Goal: Task Accomplishment & Management: Use online tool/utility

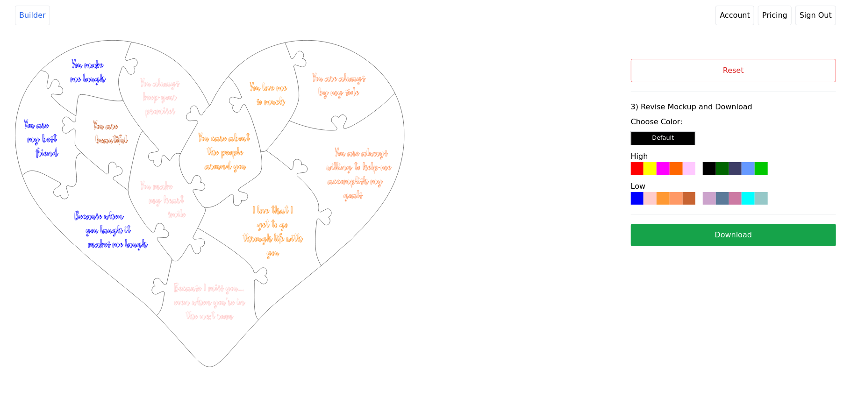
click at [666, 63] on button "Reset" at bounding box center [733, 70] width 205 height 23
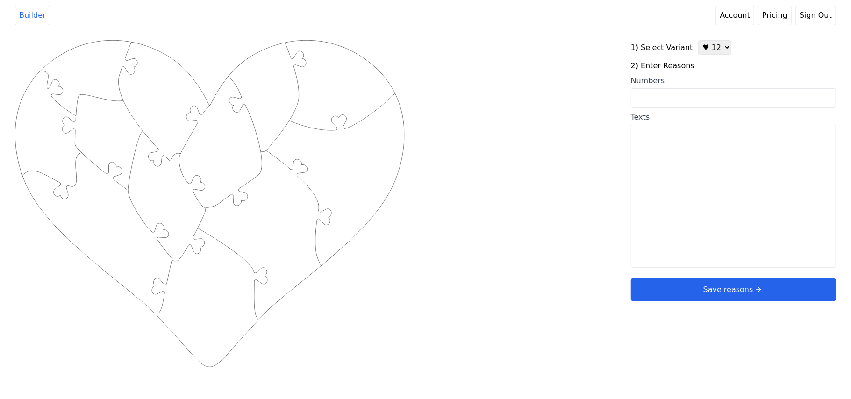
click at [712, 49] on select "♥ 12 ♥ 20 ♥ 32 ■ 12 ■ 20 ■ 32 ■ 60" at bounding box center [714, 47] width 33 height 14
select select "6"
click at [698, 40] on select "♥ 12 ♥ 20 ♥ 32 ■ 12 ■ 20 ■ 32 ■ 60" at bounding box center [714, 47] width 33 height 14
select select "6"
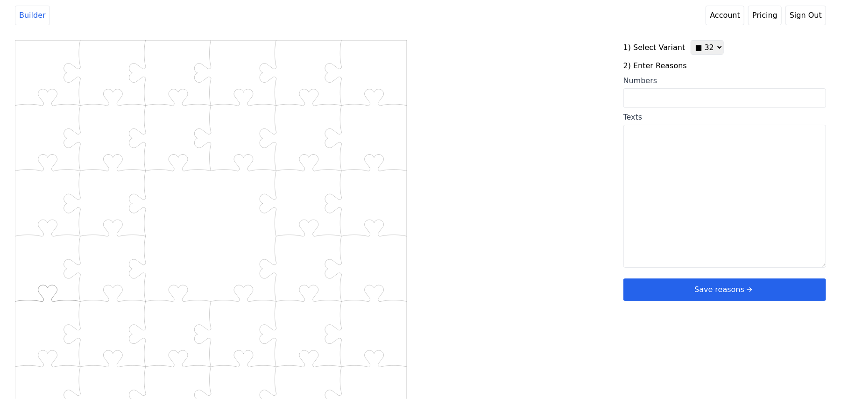
click at [658, 106] on input "Numbers" at bounding box center [725, 98] width 203 height 20
paste input "3, 5, 6, 7, 8, 9, 10, 16, 18, 21, 22, 25, 26, 31, 36, 38, 44, 46, 48, 49, 50, 5…"
type input "3, 5, 6, 7, 8, 9, 10, 16, 18, 21, 22, 25, 26, 31, 36, 38, 44, 46, 48, 49, 50, 5…"
click at [557, 137] on div "Created with Snap .str0sq32 {stroke:#B0CB1F;stroke-width:1.14;stroke-miterlimit…" at bounding box center [420, 189] width 811 height 298
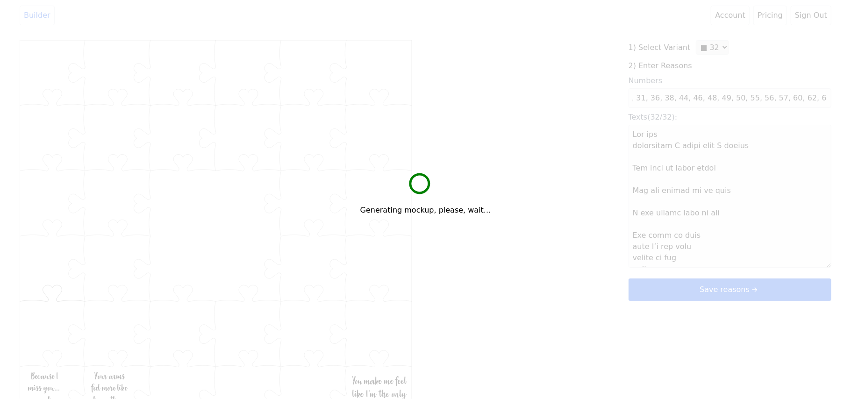
scroll to position [0, 0]
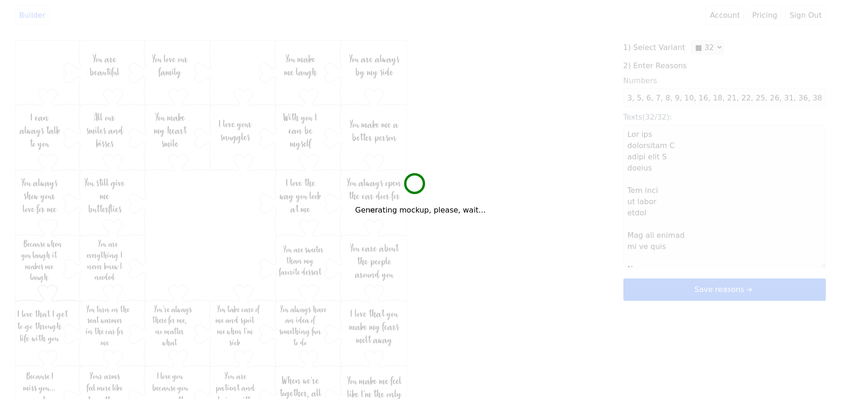
type textarea "Lor ips dolorsitam C adipi elit S doeius Tem inci ut labor etdol Mag ali enimad…"
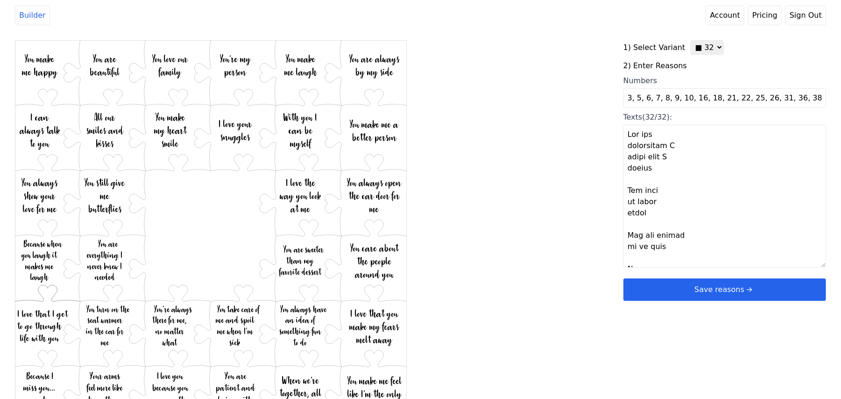
click at [675, 284] on button "Save reasons" at bounding box center [725, 289] width 203 height 22
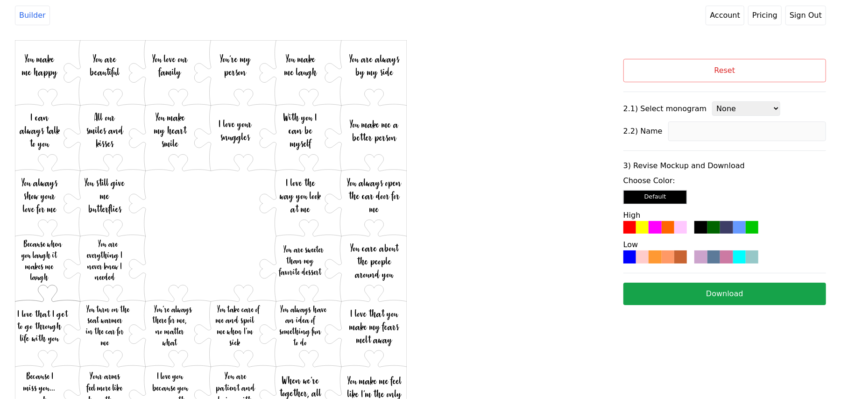
click at [671, 256] on div at bounding box center [668, 256] width 13 height 13
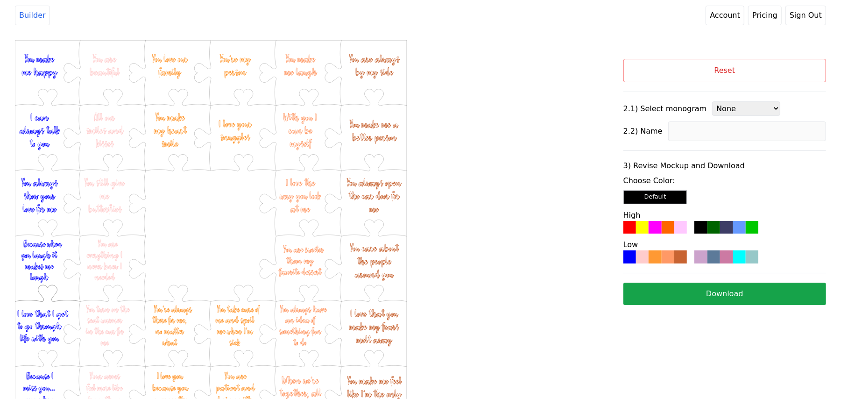
click at [725, 111] on select "None 1 2 4 6 7 8 3 (12 reasons) 3 (20 reasons) 3 (32 reasons) 3 (60 reasons)" at bounding box center [746, 108] width 68 height 14
select select "3 (32 reasons)"
click at [712, 102] on select "None 1 2 4 6 7 8 3 (12 reasons) 3 (20 reasons) 3 (32 reasons) 3 (60 reasons)" at bounding box center [746, 108] width 68 height 14
click at [684, 133] on input at bounding box center [747, 131] width 158 height 20
type input "[PERSON_NAME]"
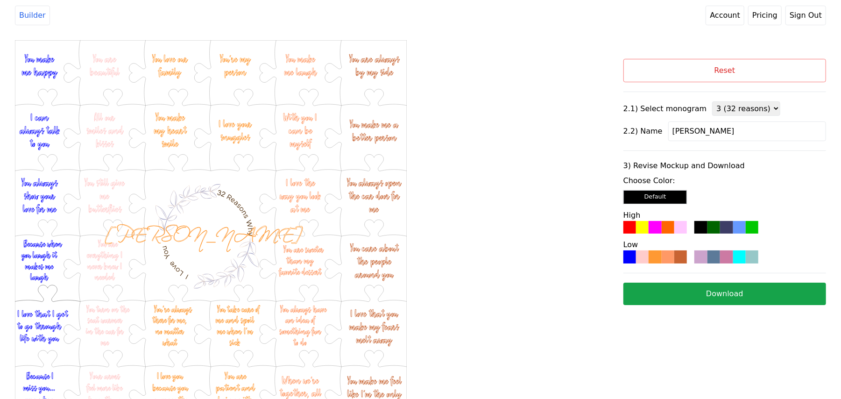
click at [532, 127] on div "Created with Snap .str0sq32 {stroke:#B0CB1F;stroke-width:1.14;stroke-miterlimit…" at bounding box center [319, 191] width 609 height 302
click at [700, 297] on button "Download" at bounding box center [725, 294] width 203 height 22
click at [707, 77] on button "Reset" at bounding box center [725, 70] width 203 height 23
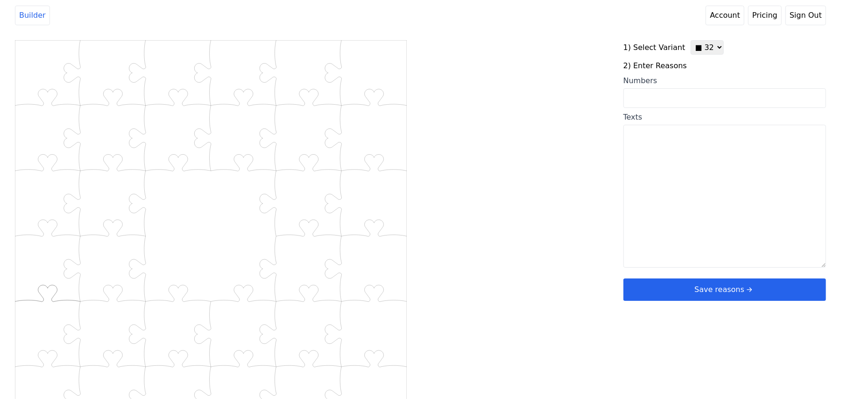
drag, startPoint x: 705, startPoint y: 42, endPoint x: 707, endPoint y: 49, distance: 7.7
click at [705, 42] on select "♥ 12 ♥ 20 ♥ 32 ■ 12 ■ 20 ■ 32 ■ 60" at bounding box center [707, 47] width 33 height 14
select select "2"
click at [691, 40] on select "♥ 12 ♥ 20 ♥ 32 ■ 12 ■ 20 ■ 32 ■ 60" at bounding box center [707, 47] width 33 height 14
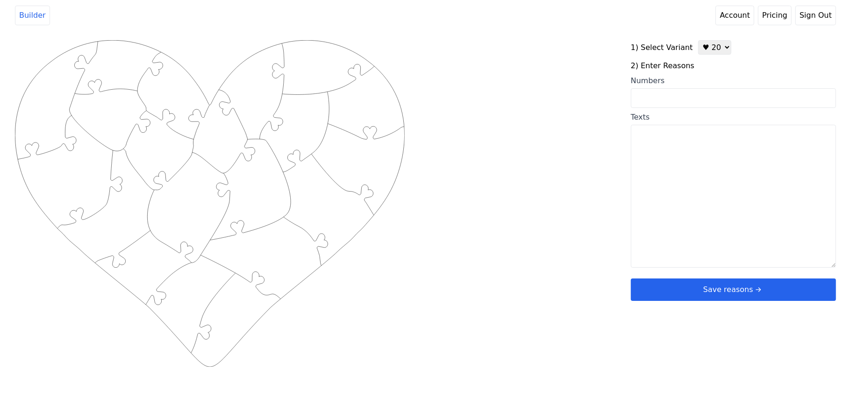
click at [683, 183] on textarea "Texts" at bounding box center [733, 196] width 205 height 143
click at [679, 105] on input "Numbers" at bounding box center [733, 98] width 205 height 20
paste input "1,3,4,5,11,14,15,21,22,28,31,36,37,39,41,44,54,57,67,72"
type input "1,3,4,5,11,14,15,21,22,28,31,36,37,39,41,44,54,57,67,72"
click at [568, 88] on div "Created with Snap .strokeh20 {stroke:#00ff00;stroke-width:1.56;stroke-miterlimi…" at bounding box center [425, 189] width 821 height 298
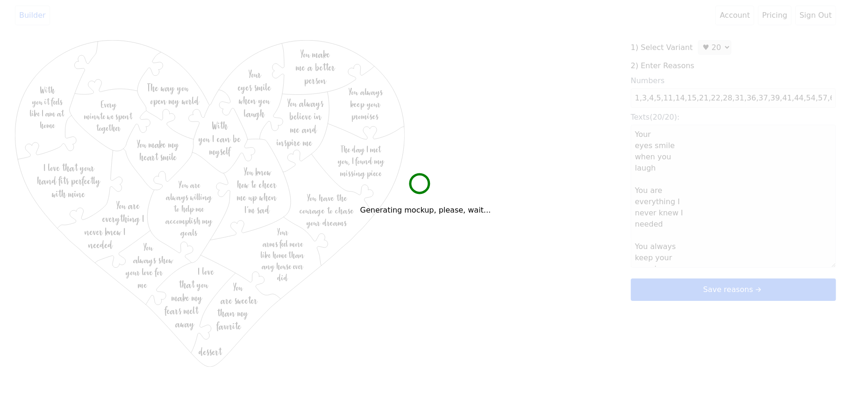
type textarea "Your eyes smile when you laugh You are everything I never knew I needed You alw…"
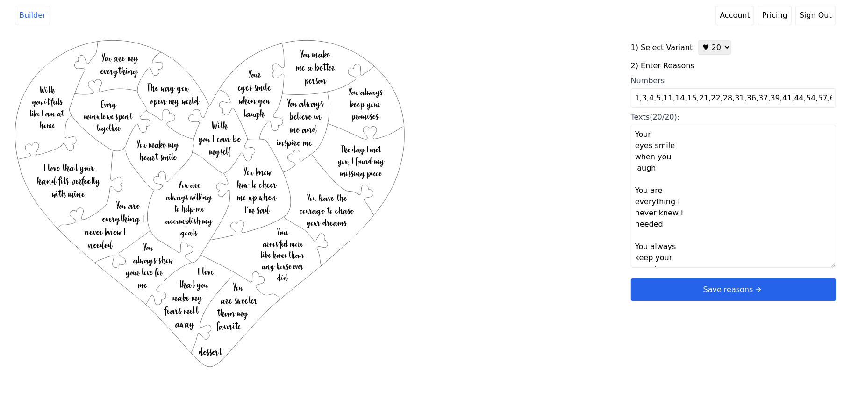
click at [681, 291] on button "Save reasons" at bounding box center [733, 289] width 205 height 22
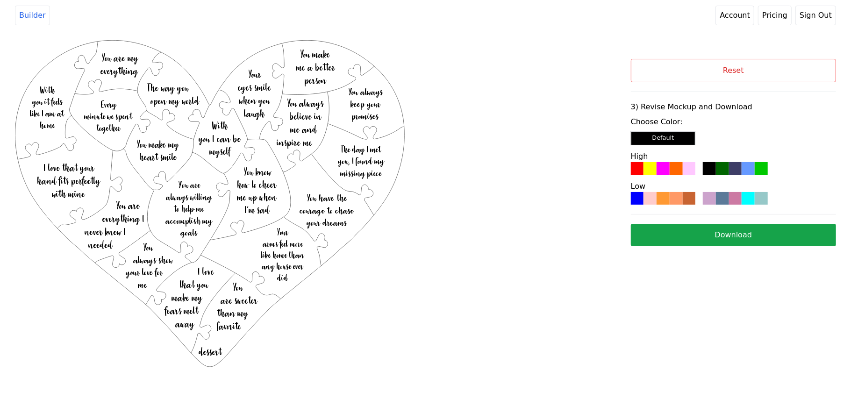
click at [656, 199] on div at bounding box center [649, 198] width 13 height 13
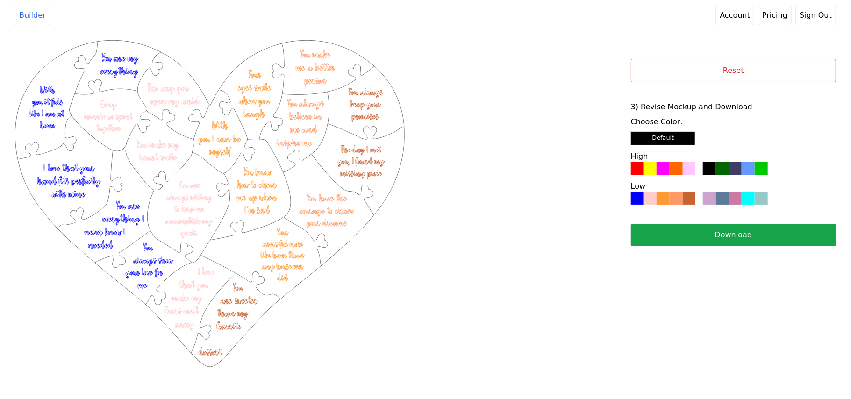
click at [716, 223] on div "Reset 3) Revise Mockup and Download Choose Color: Default High Low Download" at bounding box center [733, 152] width 205 height 187
click at [720, 230] on button "Download" at bounding box center [733, 235] width 205 height 22
click at [739, 73] on button "Reset" at bounding box center [733, 70] width 205 height 23
select select "2"
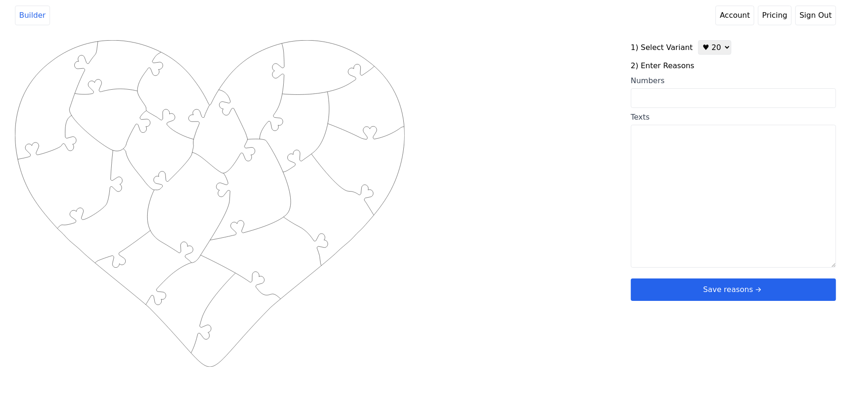
click at [671, 94] on input "Numbers" at bounding box center [733, 98] width 205 height 20
paste input "3,4,5,6,8,10,11,22,25,47,48,49,54,63,74,79,86,87, 94,95"
type input "3,4,5,6,8,10,11,22,25,47,48,49,54,63,74,79,86,87, 94,95"
click at [560, 64] on div "Created with Snap .strokeh20 {stroke:#00ff00;stroke-width:1.56;stroke-miterlimi…" at bounding box center [425, 189] width 821 height 298
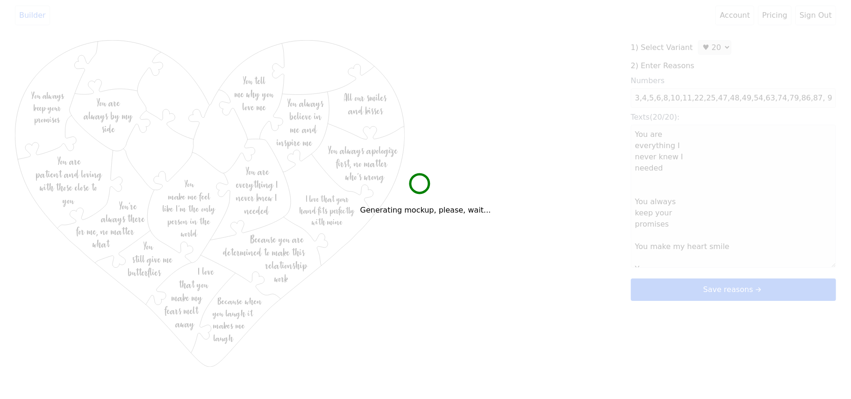
type textarea "You are everything I never knew I needed You always keep your promises You make…"
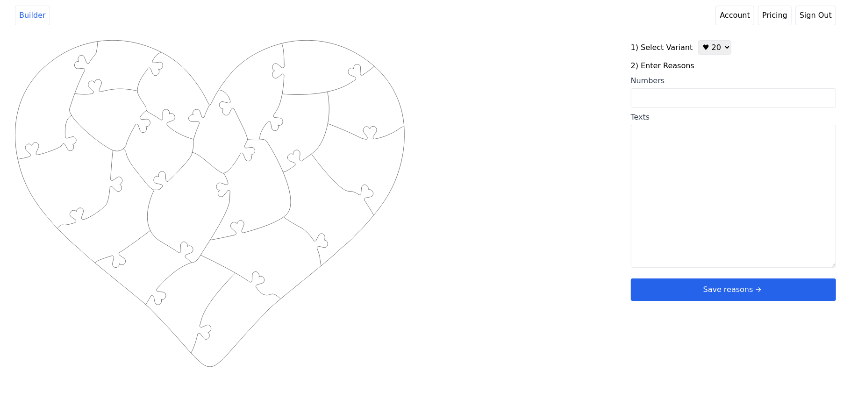
click at [690, 186] on textarea "Texts" at bounding box center [733, 196] width 205 height 143
drag, startPoint x: 713, startPoint y: 49, endPoint x: 712, endPoint y: 54, distance: 5.2
click at [713, 49] on select "♥ 12 ♥ 20 ♥ 32 ■ 12 ■ 20 ■ 32 ■ 60" at bounding box center [714, 47] width 33 height 14
select select "1"
click at [698, 40] on select "♥ 12 ♥ 20 ♥ 32 ■ 12 ■ 20 ■ 32 ■ 60" at bounding box center [714, 47] width 33 height 14
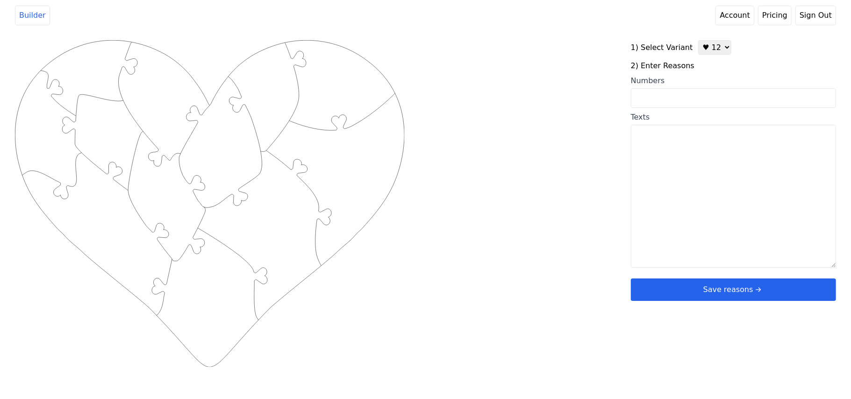
click at [694, 199] on textarea "Texts" at bounding box center [733, 196] width 205 height 143
paste textarea "1) You are beautiful inside and out 2) You complete me 3) Your eyes when you sm…"
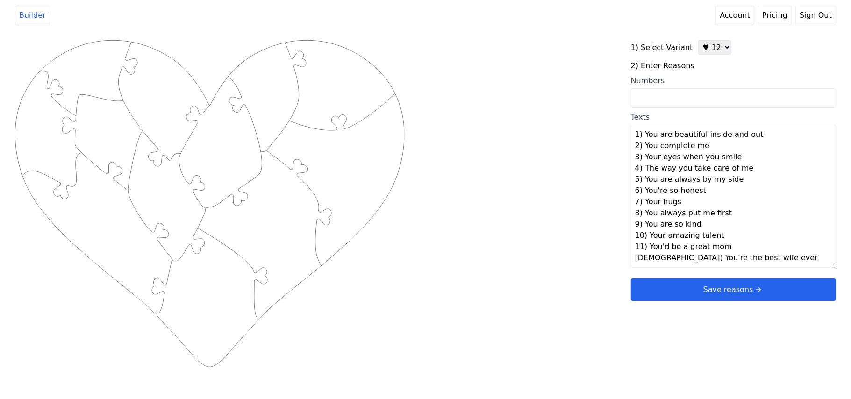
type textarea "You are beautiful inside and out You complete me Your eyes when you smile The w…"
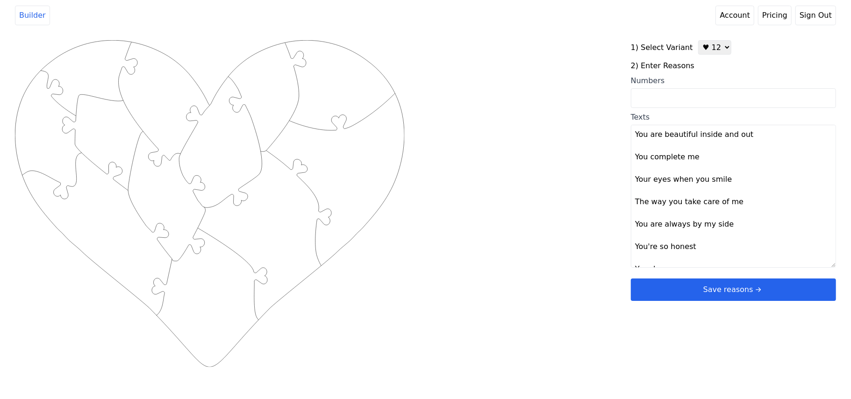
click at [575, 170] on div "Created with Snap .strokeh12 {stroke:#00ff00;stroke-width:1.89;stroke-miterlimi…" at bounding box center [425, 189] width 821 height 298
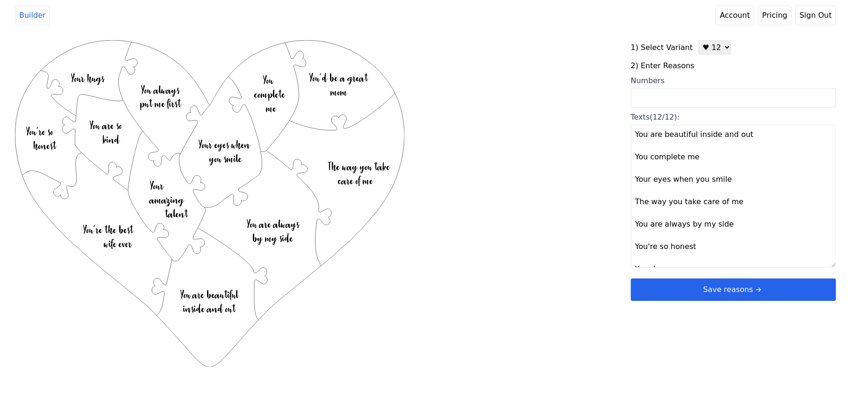
click at [703, 284] on button "Save reasons" at bounding box center [733, 289] width 205 height 22
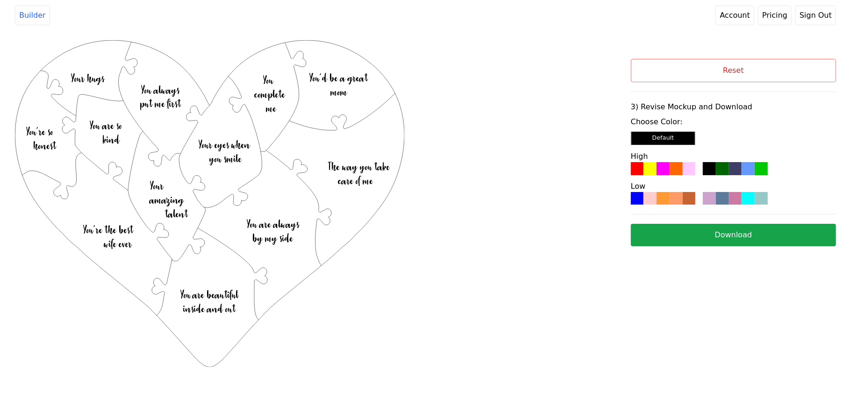
click at [669, 210] on div "Reset 3) Revise Mockup and Download Choose Color: Default High Low Download" at bounding box center [733, 152] width 205 height 187
click at [673, 201] on div at bounding box center [675, 198] width 13 height 13
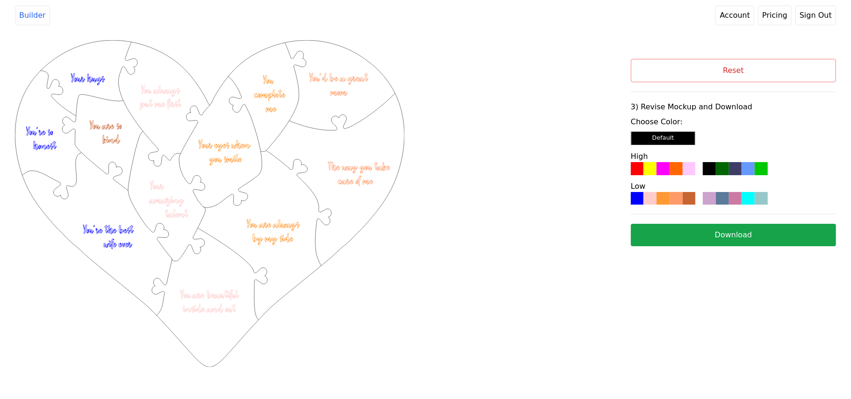
click at [667, 237] on button "Download" at bounding box center [733, 235] width 205 height 22
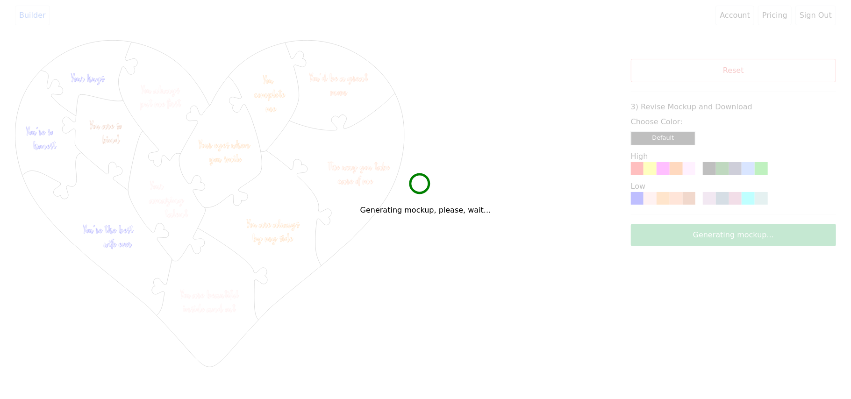
drag, startPoint x: 654, startPoint y: 242, endPoint x: 647, endPoint y: 246, distance: 7.5
drag, startPoint x: 647, startPoint y: 246, endPoint x: 361, endPoint y: 92, distance: 325.2
click at [361, 92] on div "Generating mockup, please, wait..." at bounding box center [425, 199] width 851 height 399
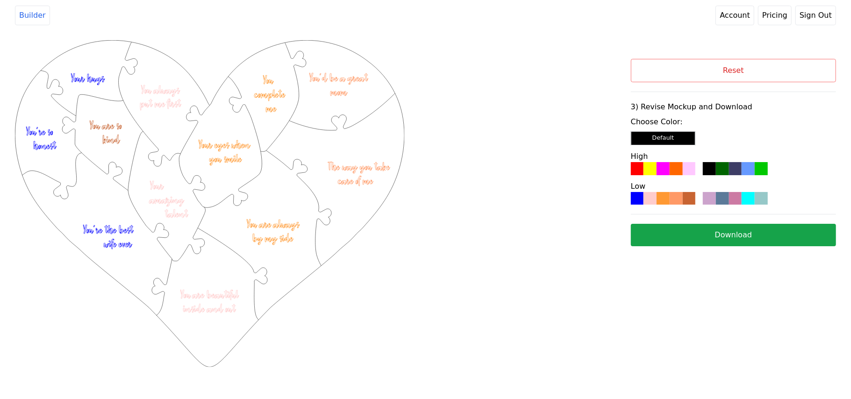
click at [702, 64] on button "Reset" at bounding box center [733, 70] width 205 height 23
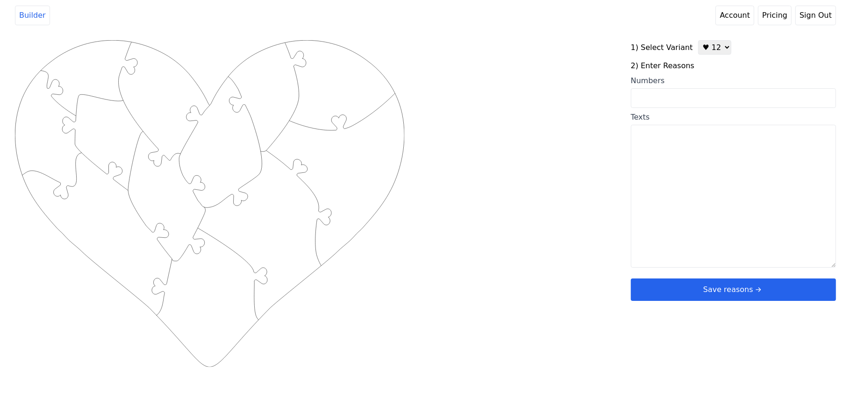
click at [708, 48] on select "♥ 12 ♥ 20 ♥ 32 ■ 12 ■ 20 ■ 32 ■ 60" at bounding box center [714, 47] width 33 height 14
select select "2"
click at [698, 40] on select "♥ 12 ♥ 20 ♥ 32 ■ 12 ■ 20 ■ 32 ■ 60" at bounding box center [714, 47] width 33 height 14
click at [694, 100] on input "Numbers" at bounding box center [733, 98] width 205 height 20
paste input "10, 11, 12, 13, 19, 22, 23, 24, 27, 28, 30, 34, 36, 37, 38, 40, 44, 45, 54, 72"
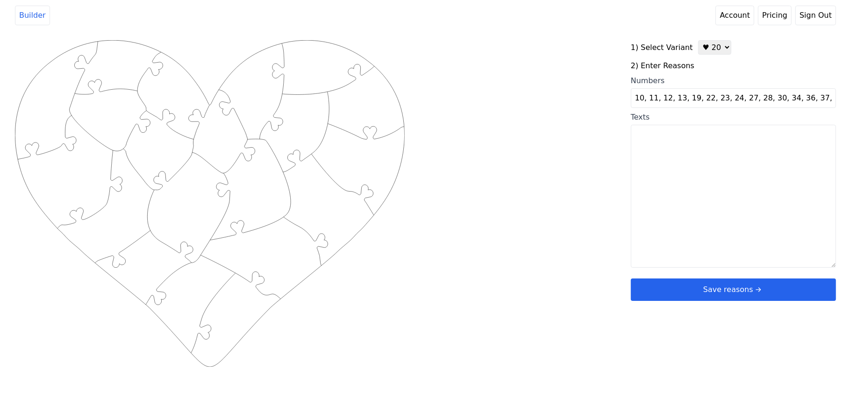
scroll to position [0, 34]
type input "10, 11, 12, 13, 19, 22, 23, 24, 27, 28, 30, 34, 36, 37, 38, 40, 44, 45, 54, 72"
click at [573, 87] on div "Created with Snap .strokeh20 {stroke:#00ff00;stroke-width:1.56;stroke-miterlimi…" at bounding box center [425, 189] width 821 height 298
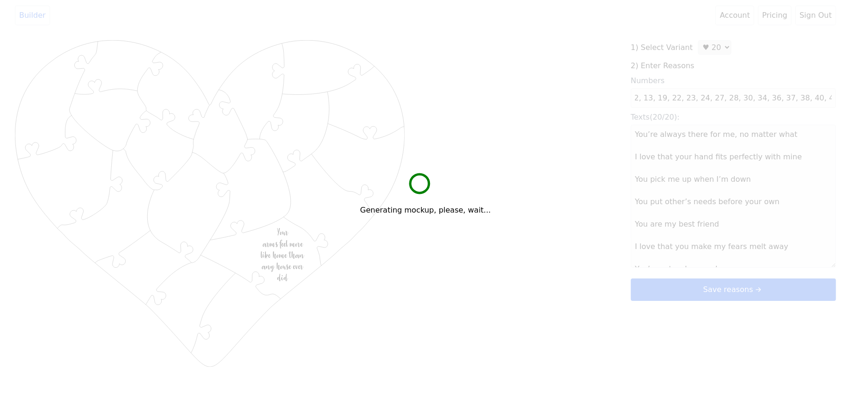
scroll to position [0, 0]
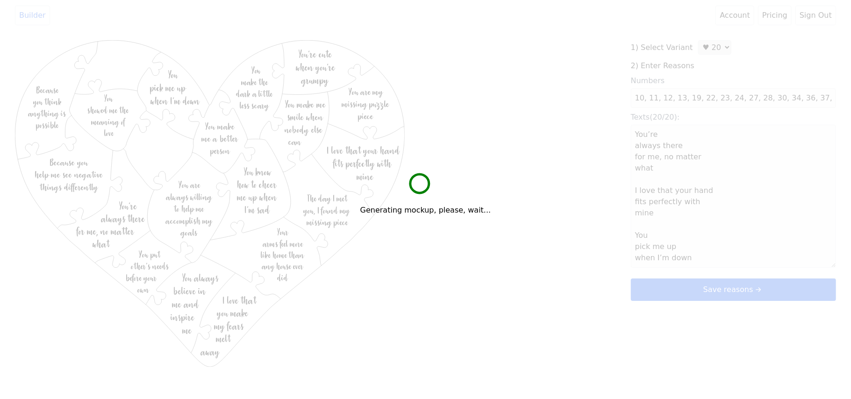
type textarea "You’re always there for me, no matter what I love that your hand fits perfectly…"
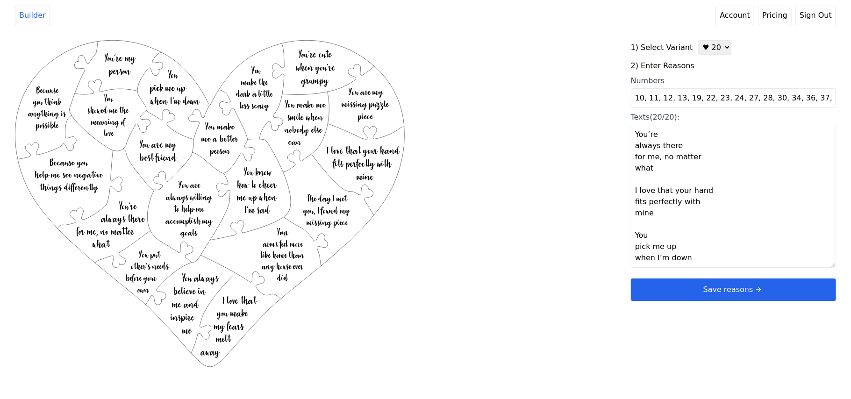
click at [695, 290] on button "Save reasons" at bounding box center [733, 289] width 205 height 22
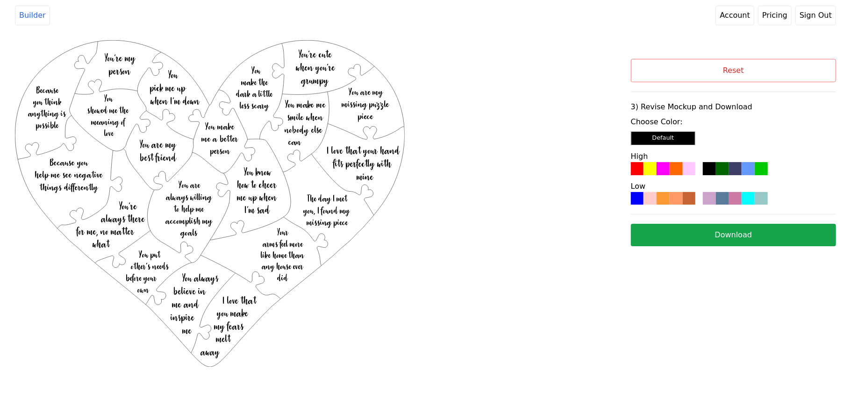
click at [716, 198] on div at bounding box center [722, 198] width 13 height 13
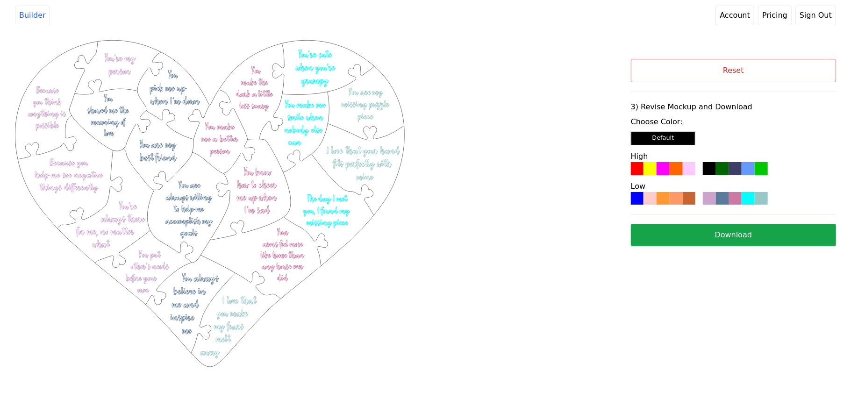
click at [665, 243] on button "Download" at bounding box center [733, 235] width 205 height 22
